Goal: Find specific page/section: Find specific page/section

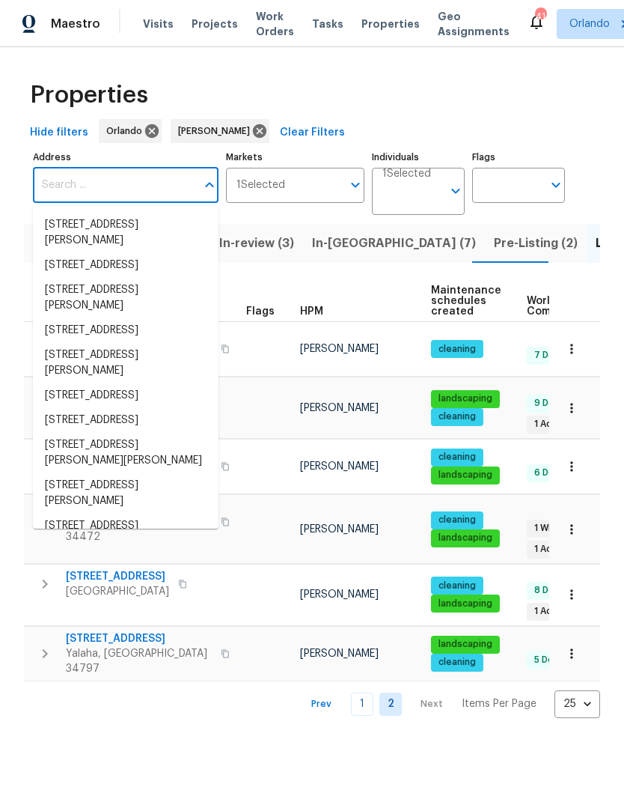
scroll to position [0, 13]
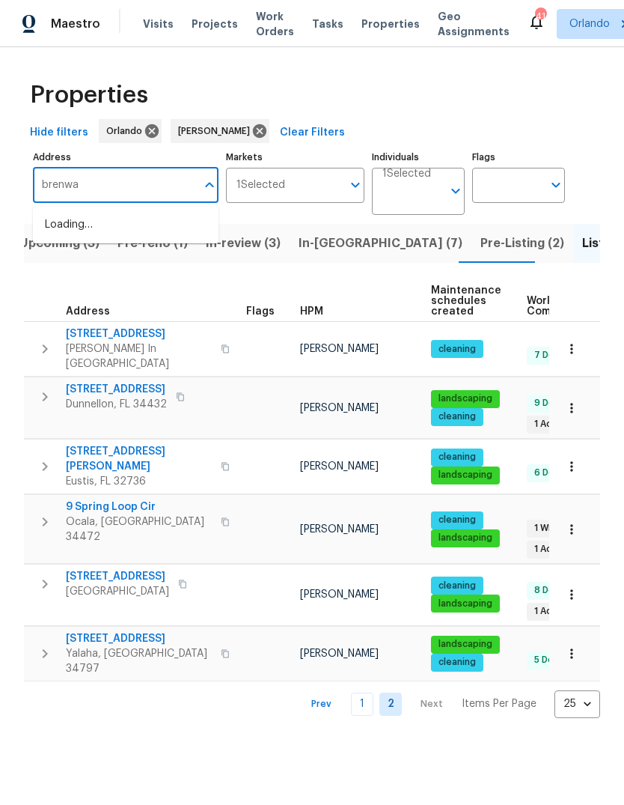
type input "brenway"
click at [84, 227] on li "1301 Brenway Dr Mascotte FL 34753" at bounding box center [126, 233] width 186 height 40
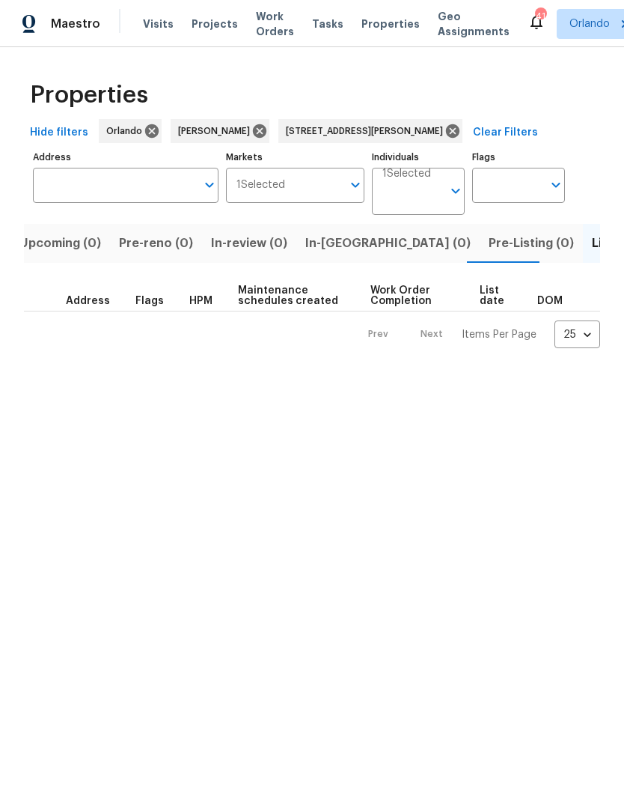
type input "1301 Brenway Dr Mascotte FL 34753"
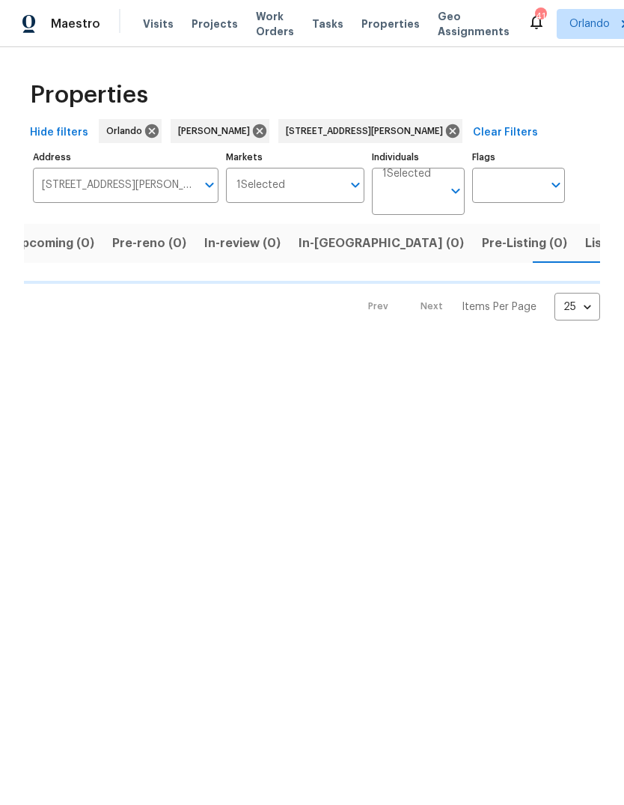
scroll to position [0, 24]
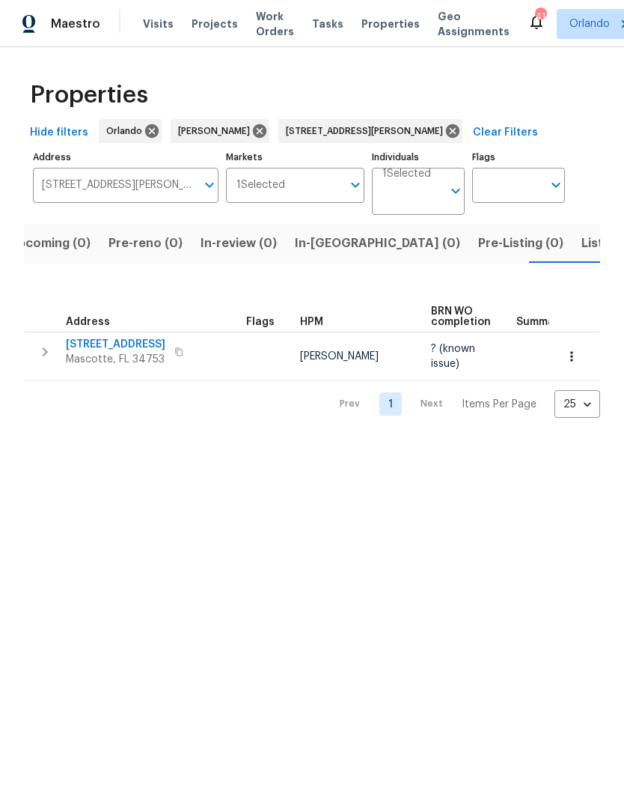
click at [88, 340] on span "[STREET_ADDRESS]" at bounding box center [116, 344] width 100 height 15
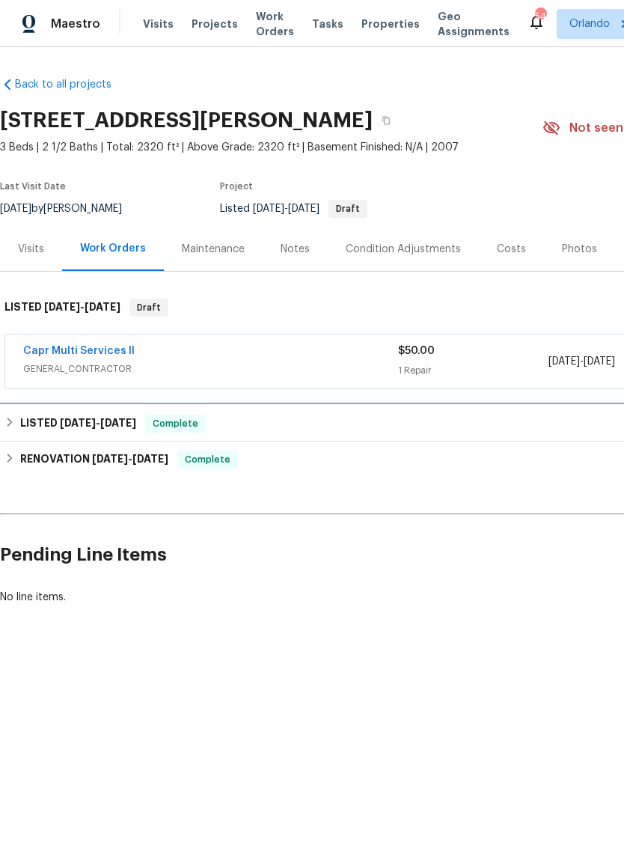
click at [53, 425] on h6 "LISTED [DATE] - [DATE]" at bounding box center [78, 424] width 116 height 18
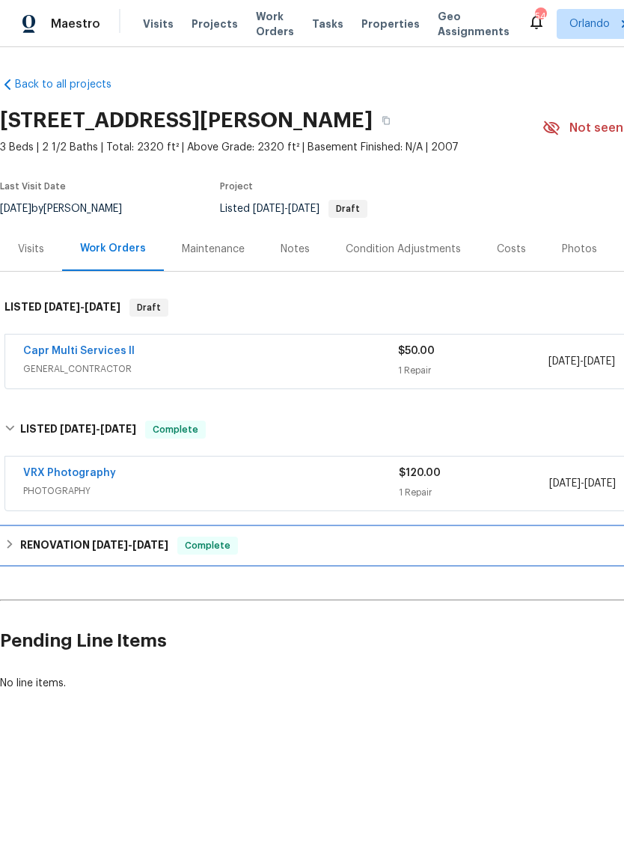
click at [61, 535] on div "RENOVATION [DATE] - [DATE] Complete" at bounding box center [423, 546] width 846 height 36
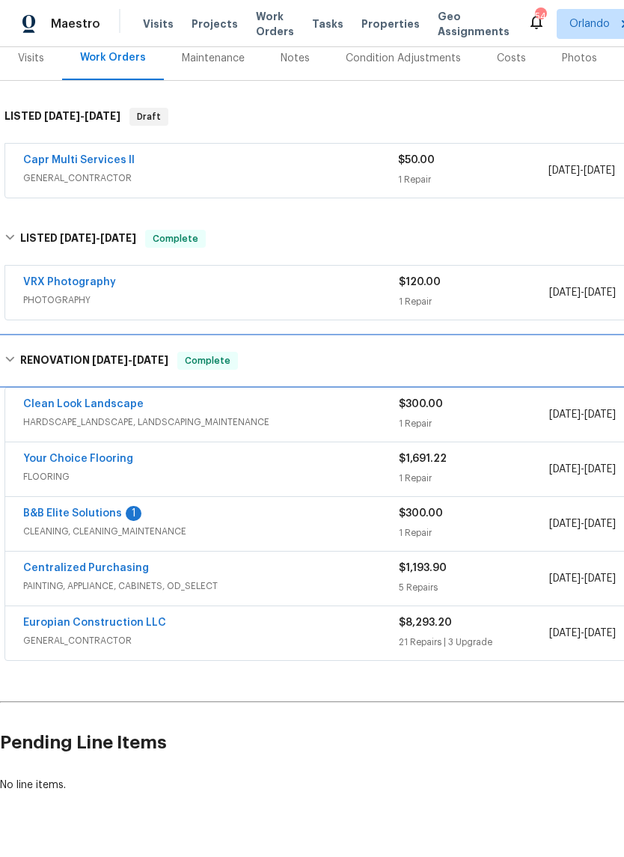
scroll to position [191, 0]
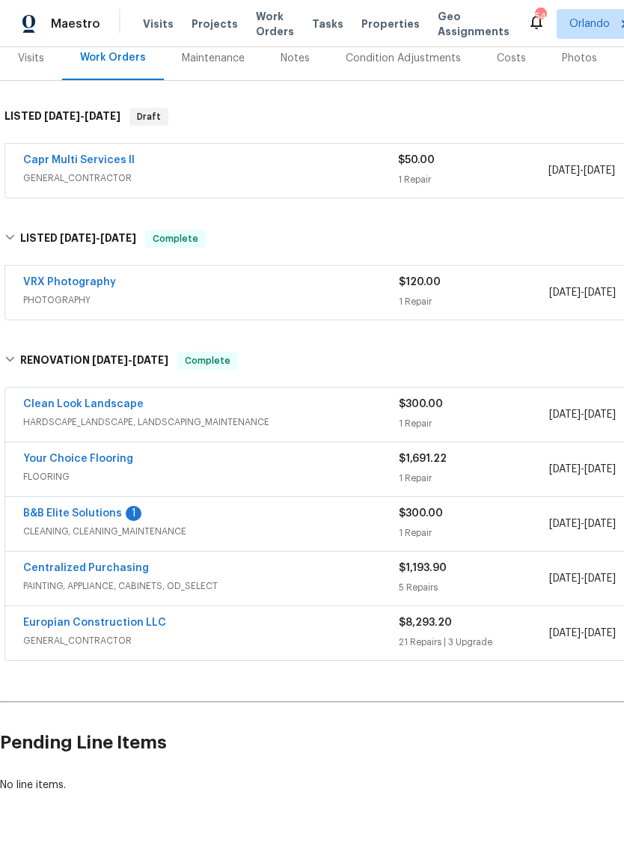
click at [67, 164] on link "Capr Multi Services ll" at bounding box center [79, 160] width 112 height 10
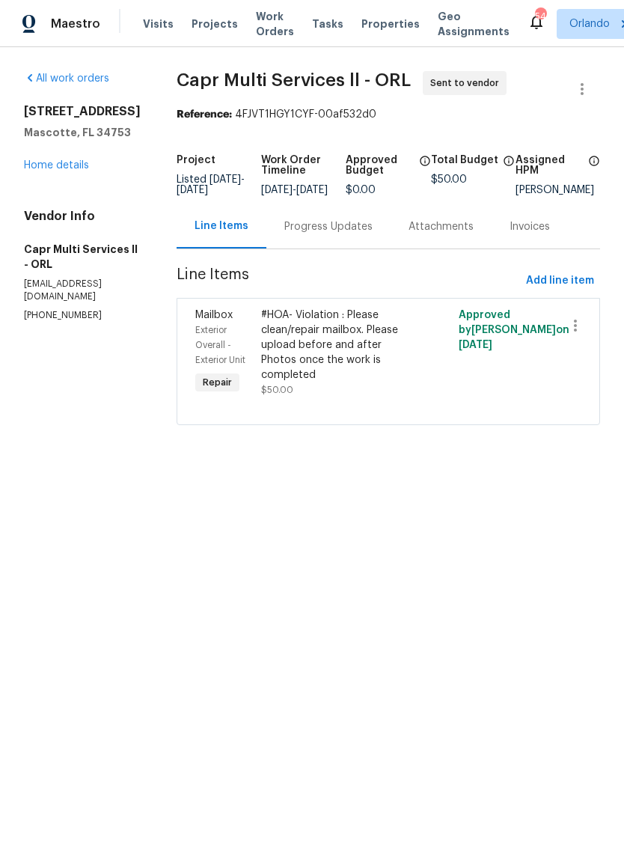
click at [291, 365] on div "#HOA- Violation : Please clean/repair mailbox. Please upload before and after P…" at bounding box center [339, 345] width 156 height 75
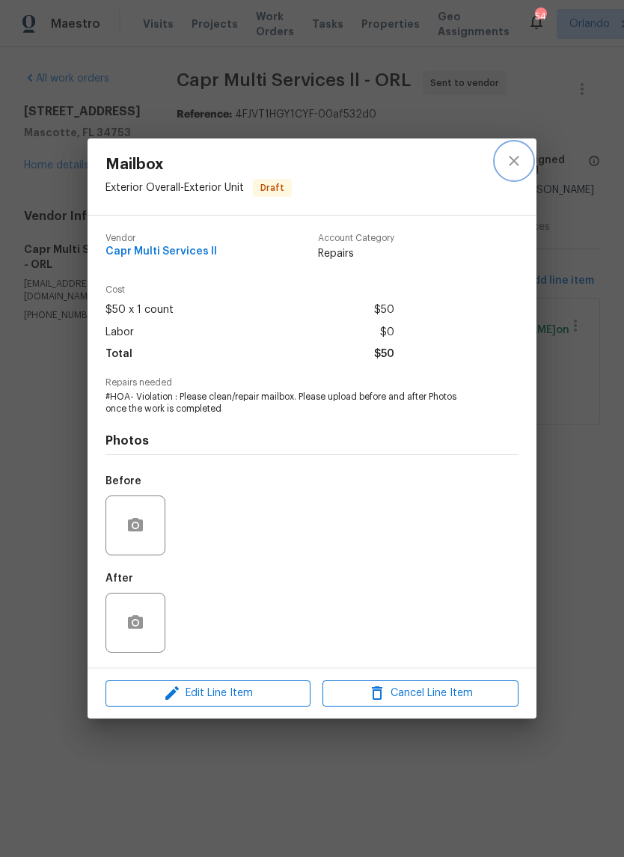
click at [515, 167] on icon "close" at bounding box center [514, 161] width 18 height 18
